Goal: Information Seeking & Learning: Understand process/instructions

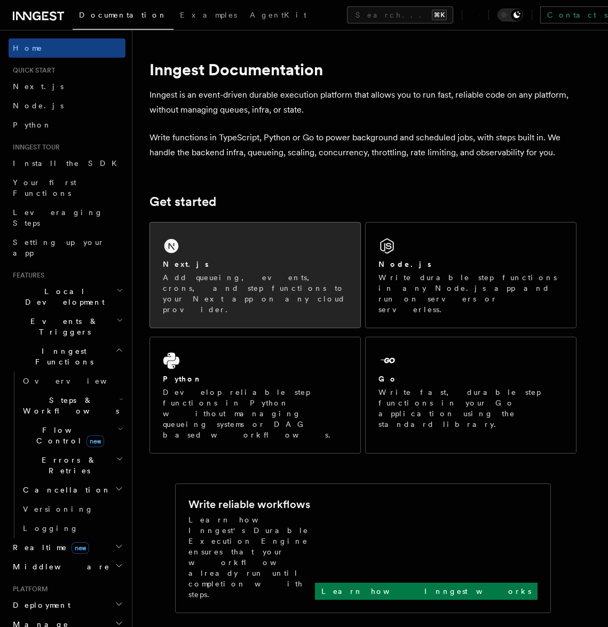
click at [244, 292] on p "Add queueing, events, crons, and step functions to your Next app on any cloud p…" at bounding box center [255, 293] width 185 height 43
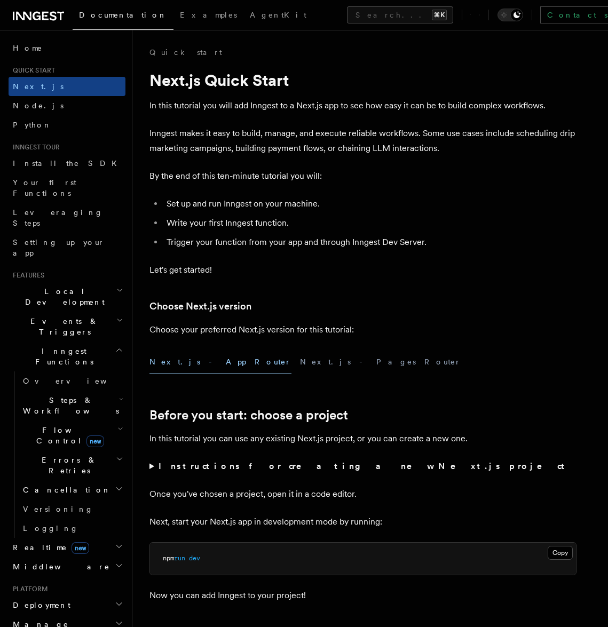
scroll to position [8, 0]
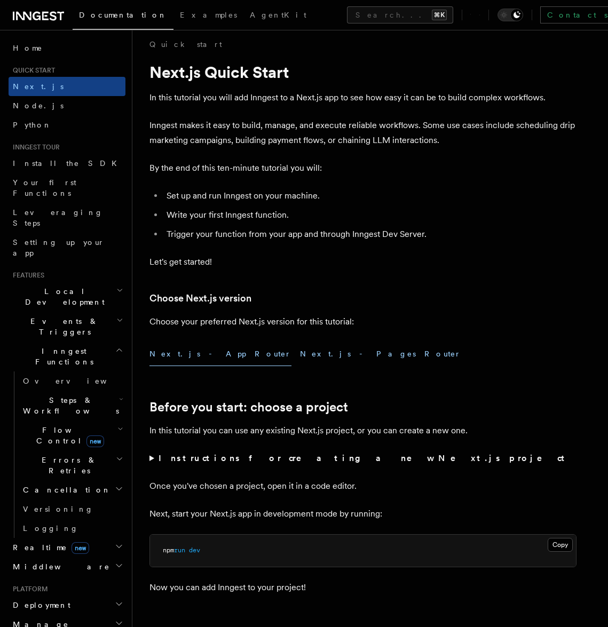
click at [300, 359] on button "Next.js - Pages Router" at bounding box center [380, 354] width 161 height 24
click at [192, 357] on button "Next.js - App Router" at bounding box center [220, 354] width 142 height 24
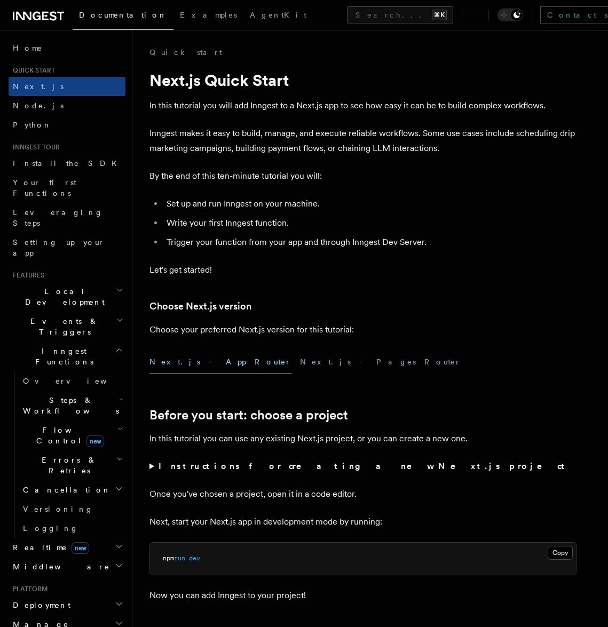
scroll to position [218, 0]
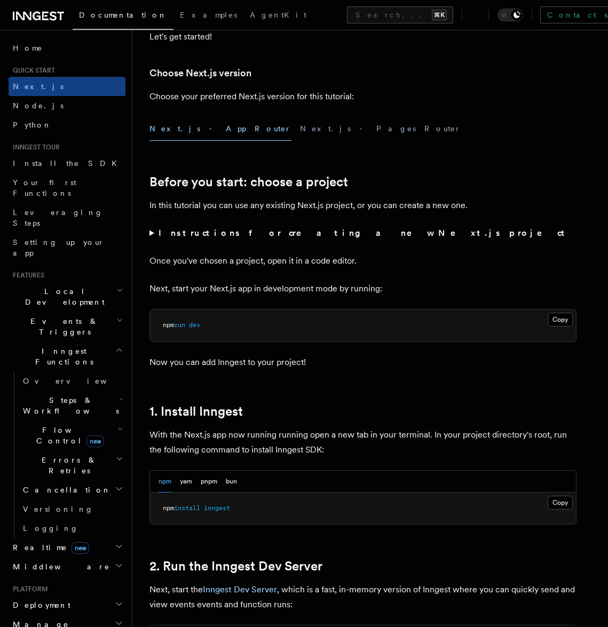
scroll to position [235, 0]
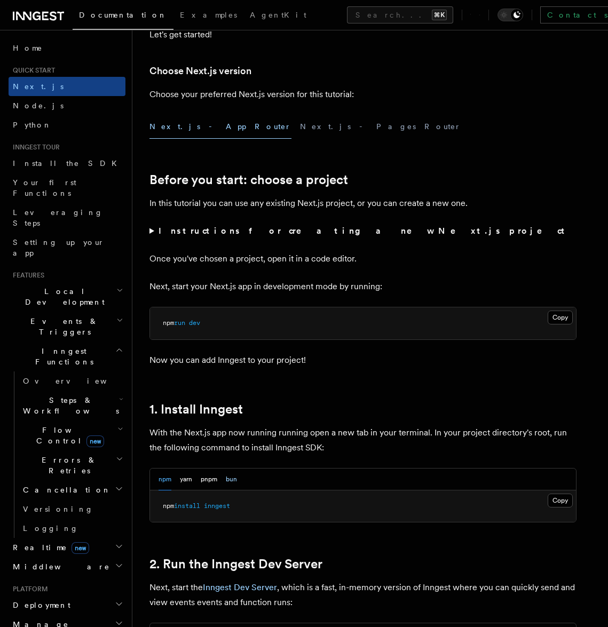
click at [236, 479] on button "bun" at bounding box center [231, 479] width 11 height 22
click at [168, 481] on button "npm" at bounding box center [164, 479] width 13 height 22
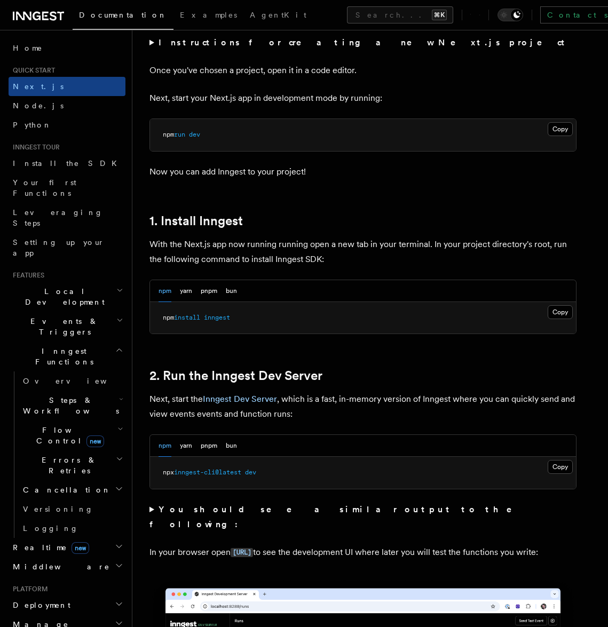
scroll to position [524, 0]
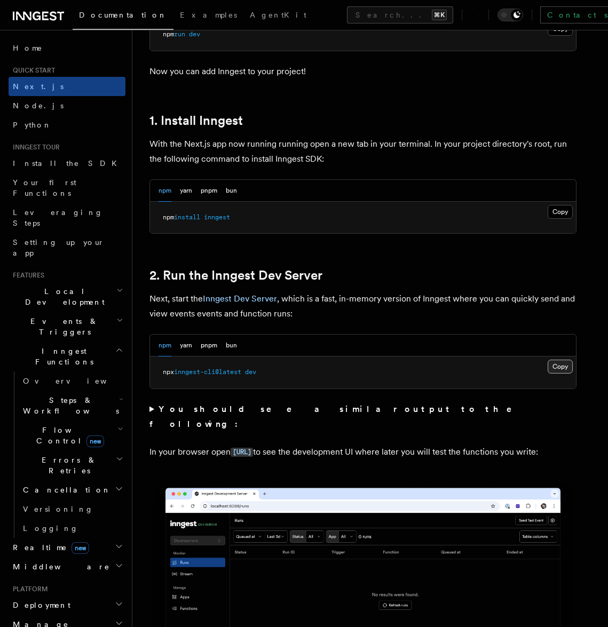
click at [560, 367] on button "Copy Copied" at bounding box center [559, 367] width 25 height 14
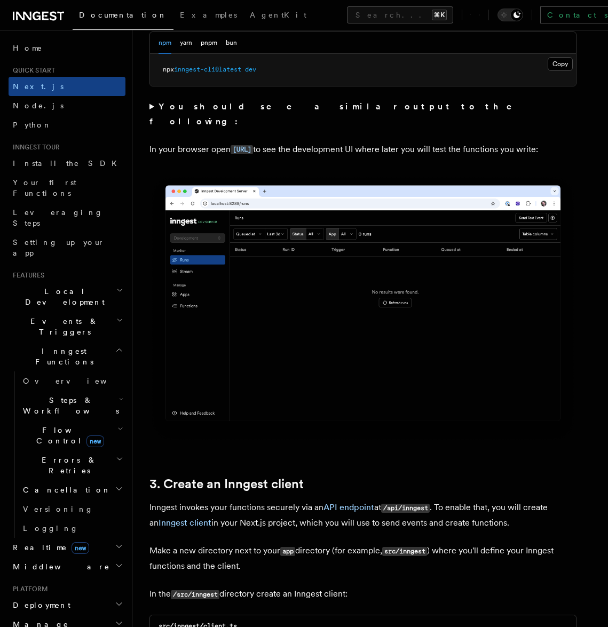
scroll to position [1199, 0]
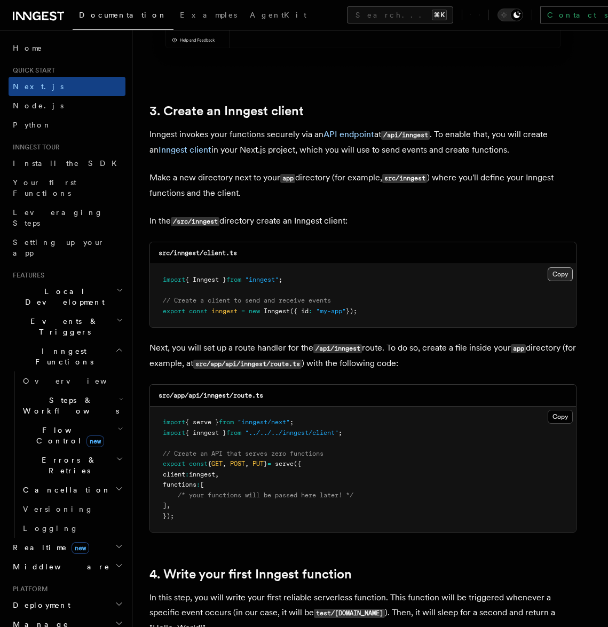
click at [552, 274] on button "Copy Copied" at bounding box center [559, 274] width 25 height 14
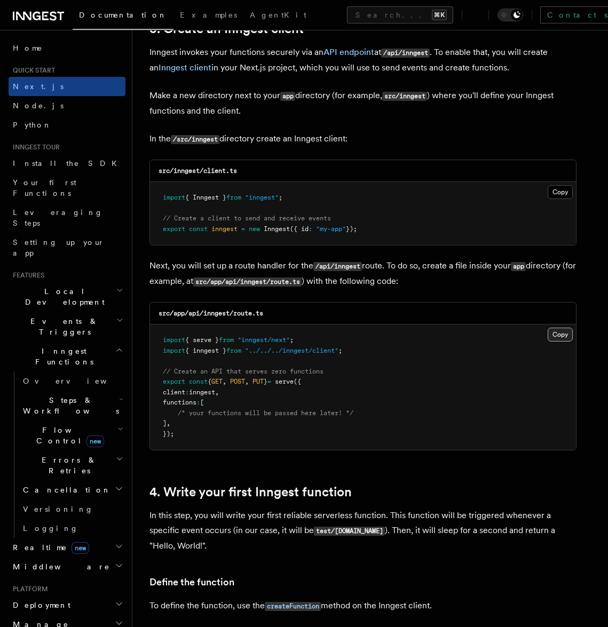
click at [560, 333] on button "Copy Copied" at bounding box center [559, 335] width 25 height 14
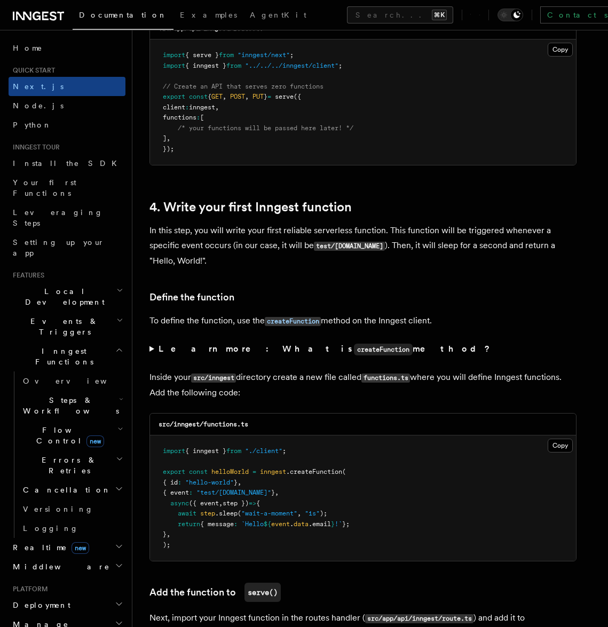
scroll to position [1639, 0]
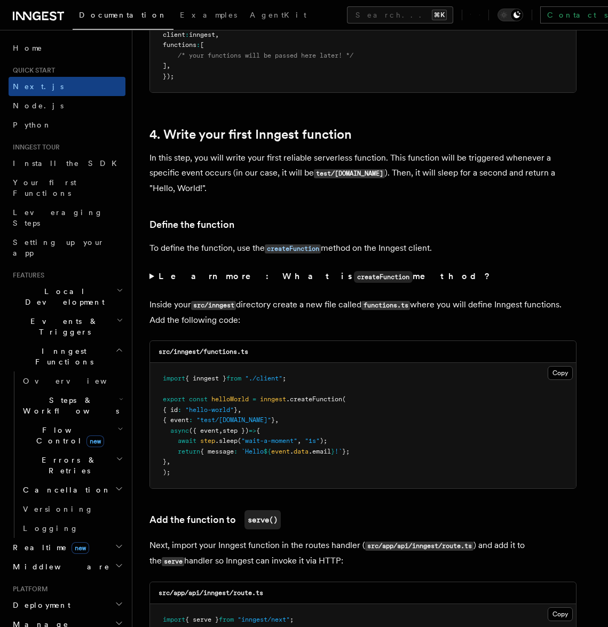
click at [544, 365] on pre "import { inngest } from "./client" ; export const helloWorld = inngest .createF…" at bounding box center [363, 425] width 426 height 125
click at [551, 368] on button "Copy Copied" at bounding box center [559, 373] width 25 height 14
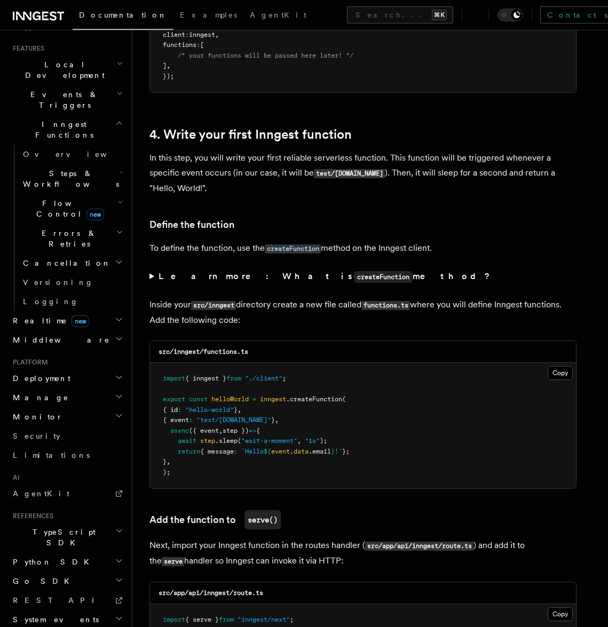
scroll to position [1777, 0]
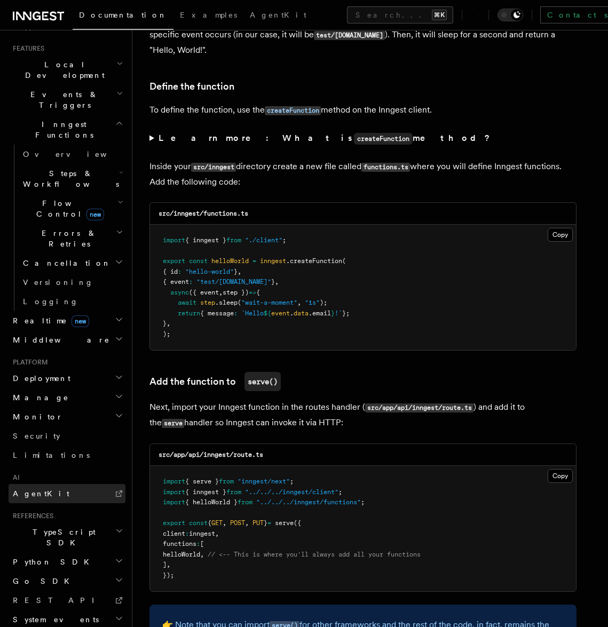
click at [51, 484] on link "AgentKit" at bounding box center [67, 493] width 117 height 19
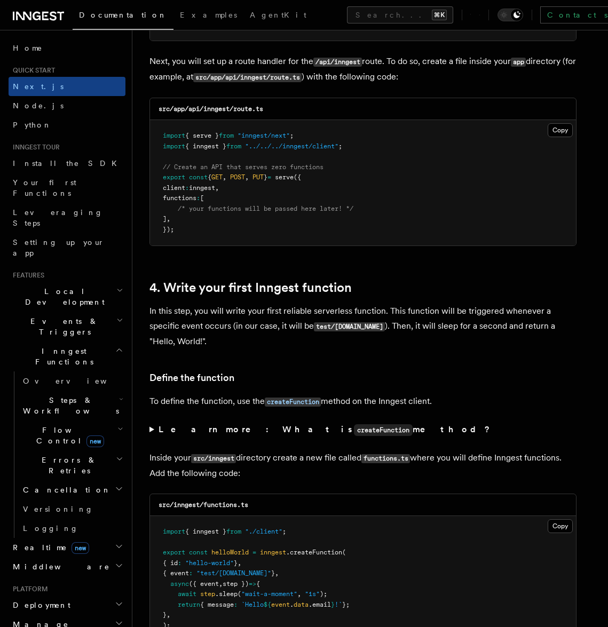
click at [65, 391] on h2 "Steps & Workflows" at bounding box center [72, 406] width 107 height 30
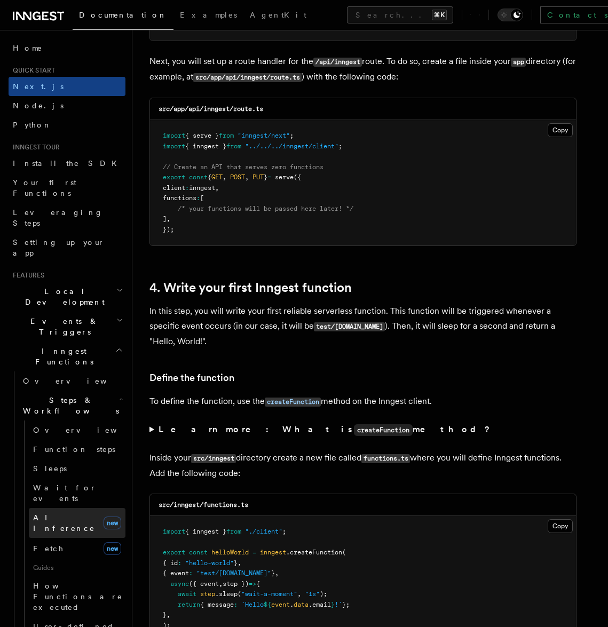
click at [60, 508] on link "AI Inference new" at bounding box center [77, 523] width 97 height 30
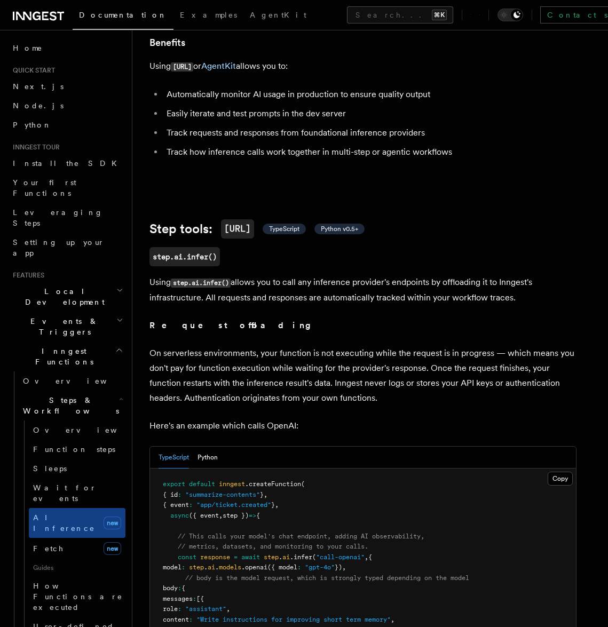
scroll to position [229, 0]
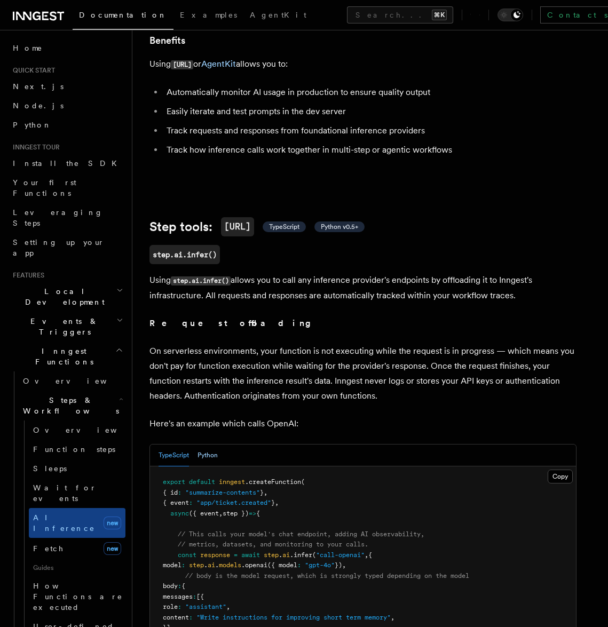
click at [213, 452] on button "Python" at bounding box center [207, 455] width 20 height 22
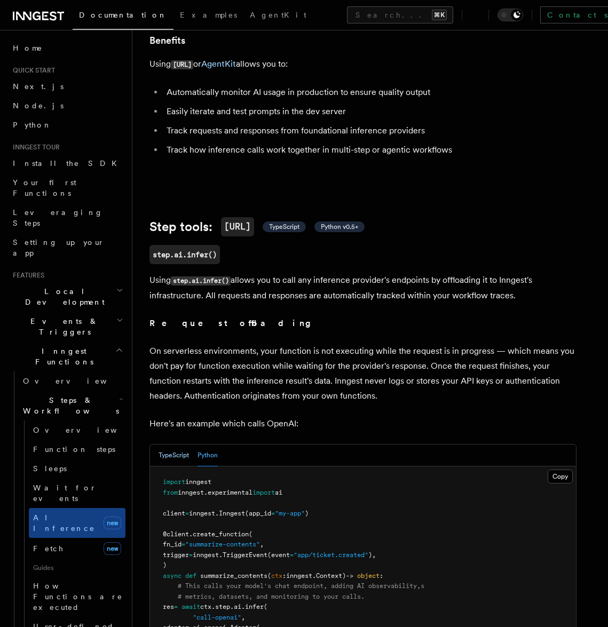
click at [179, 454] on button "TypeScript" at bounding box center [173, 455] width 30 height 22
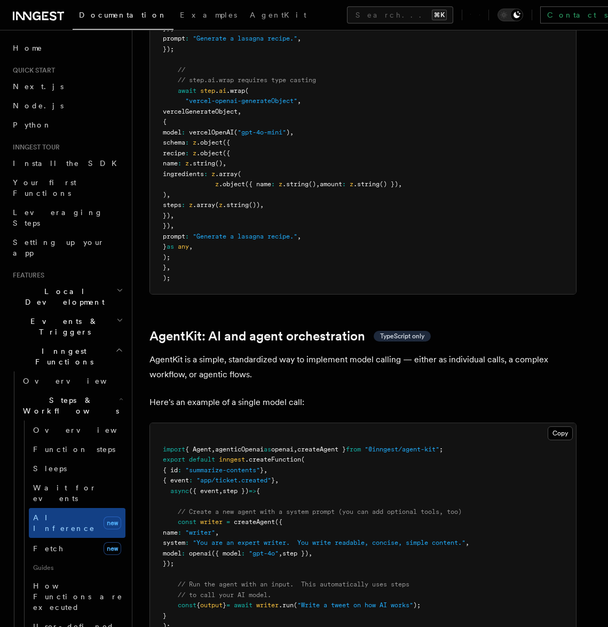
scroll to position [2922, 0]
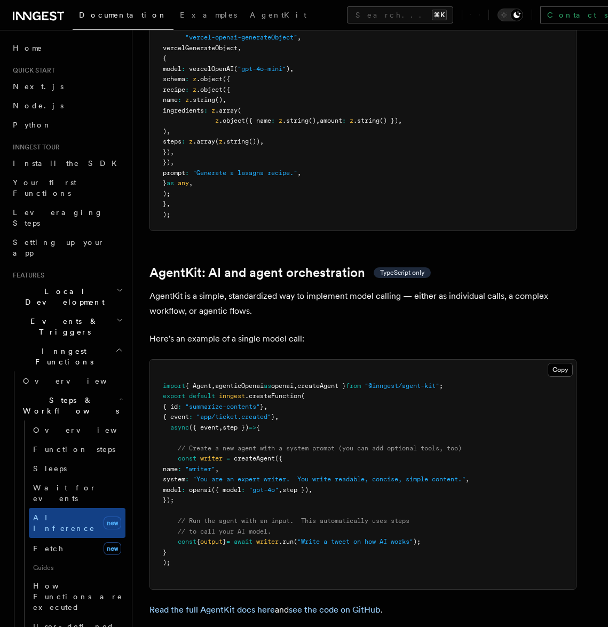
click at [329, 360] on pre "import { Agent , agenticOpenai as openai , createAgent } from "@inngest/agent-k…" at bounding box center [363, 474] width 426 height 229
drag, startPoint x: 481, startPoint y: 322, endPoint x: 156, endPoint y: 322, distance: 325.5
click at [156, 360] on pre "import { Agent , agenticOpenai as openai , createAgent } from "@inngest/agent-k…" at bounding box center [363, 474] width 426 height 229
copy span "import { Agent , agenticOpenai as openai , createAgent } from "@inngest/agent-k…"
